Goal: Find specific page/section: Find specific page/section

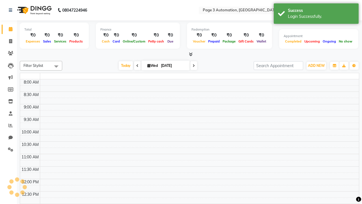
select select "en"
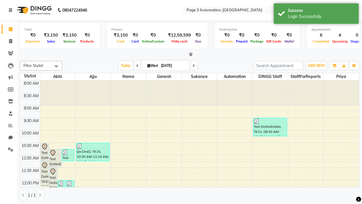
click at [12, 10] on icon at bounding box center [10, 10] width 3 height 4
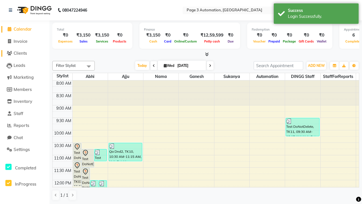
click at [25, 53] on span "Clients" at bounding box center [20, 52] width 13 height 5
